Goal: Check status: Check status

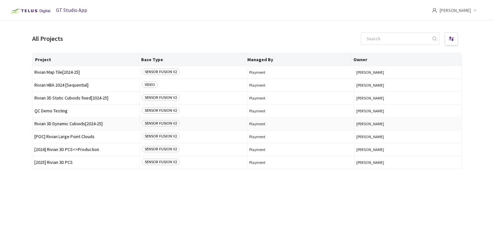
click at [56, 128] on td "Rivian 3D Dynamic Cuboids[2024-25]" at bounding box center [86, 123] width 107 height 13
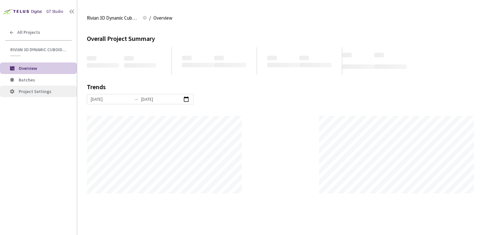
scroll to position [235, 494]
click at [30, 79] on span "Batches" at bounding box center [27, 80] width 16 height 6
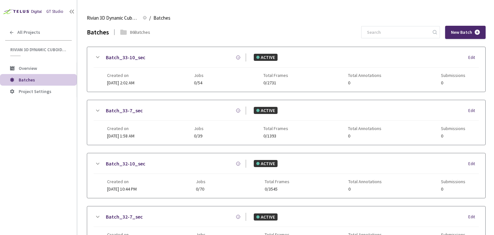
click at [393, 41] on div "Batches 86 Batches New Batch Batch_33-10_sec ACTIVE Edit Created on [DATE] 2:02…" at bounding box center [286, 227] width 399 height 403
click at [396, 36] on input at bounding box center [397, 32] width 69 height 12
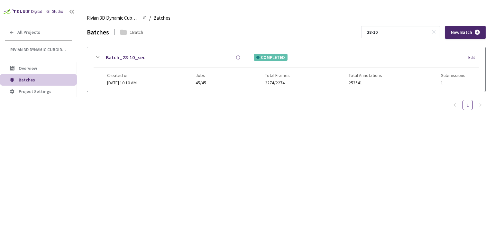
type input "28-10"
click at [125, 58] on link "Batch_28-10_sec" at bounding box center [126, 57] width 40 height 8
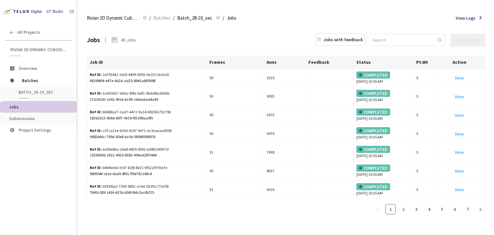
drag, startPoint x: 31, startPoint y: 119, endPoint x: 70, endPoint y: 108, distance: 39.7
click at [31, 119] on span "Submissions" at bounding box center [22, 119] width 26 height 6
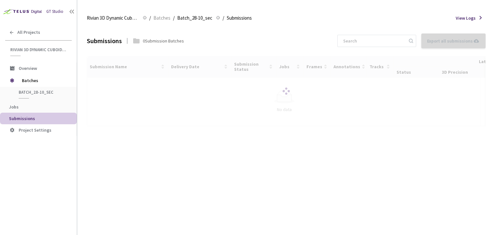
click at [111, 87] on div at bounding box center [286, 91] width 399 height 70
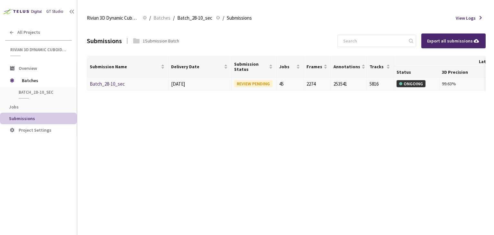
click at [115, 85] on link "Batch_28-10_sec" at bounding box center [107, 84] width 35 height 6
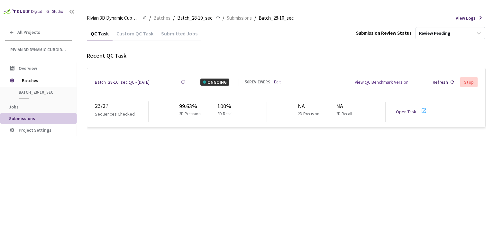
click at [118, 81] on div "Batch_28-10_sec QC - [DATE]" at bounding box center [122, 82] width 55 height 7
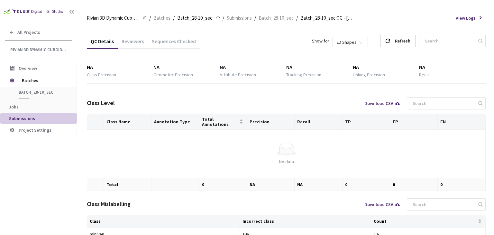
drag, startPoint x: 128, startPoint y: 46, endPoint x: 132, endPoint y: 43, distance: 4.6
click at [128, 46] on div "Reviewers" at bounding box center [133, 43] width 30 height 11
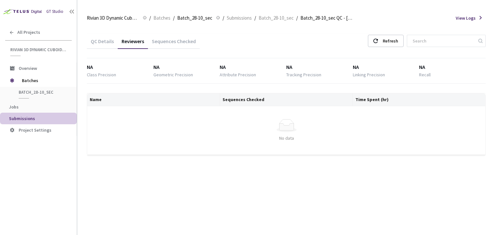
click at [182, 40] on div "Sequences Checked" at bounding box center [174, 43] width 52 height 11
